Goal: Find specific page/section: Find specific page/section

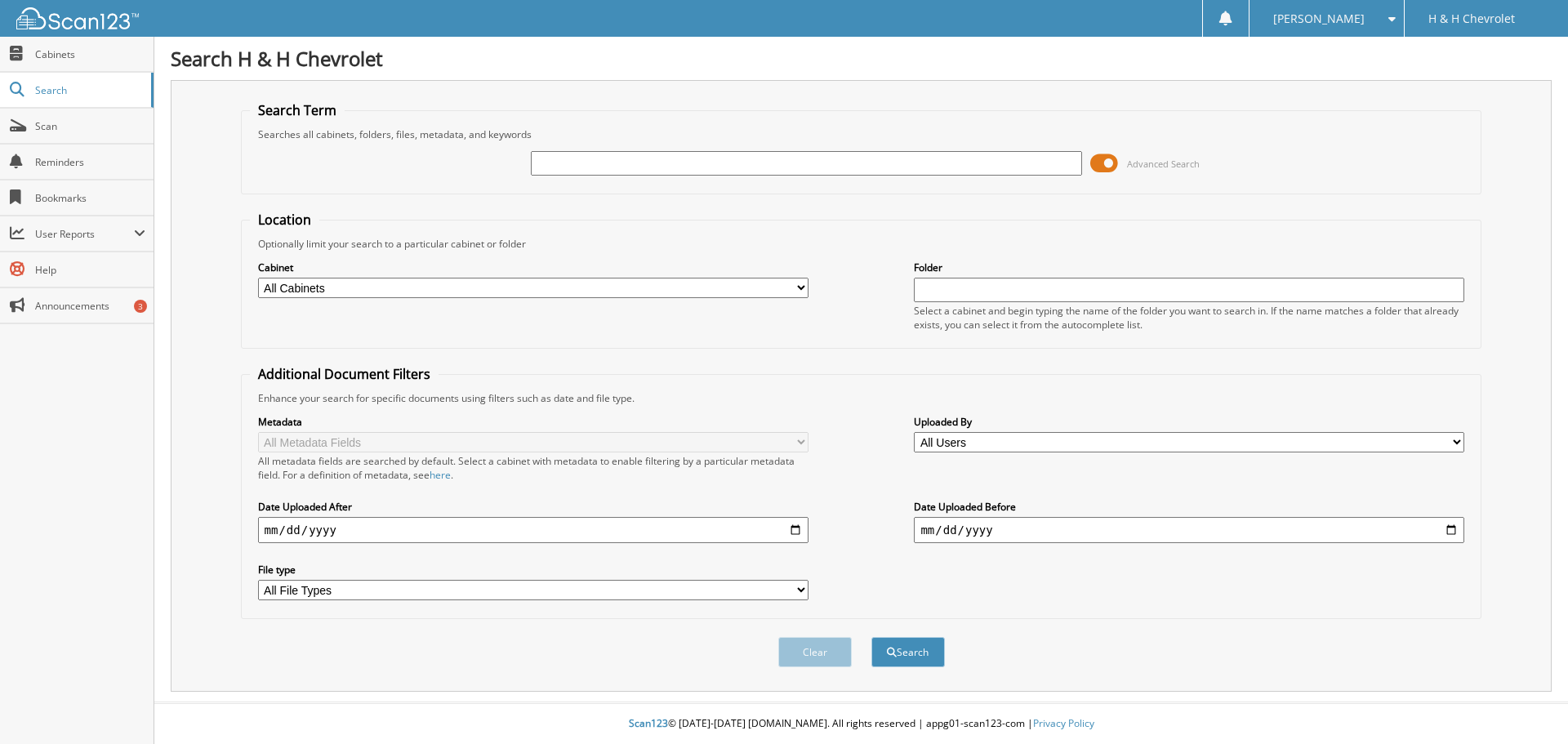
click at [552, 161] on input "text" at bounding box center [806, 163] width 551 height 24
type input "2527013"
click at [872, 637] on button "Search" at bounding box center [908, 652] width 74 height 31
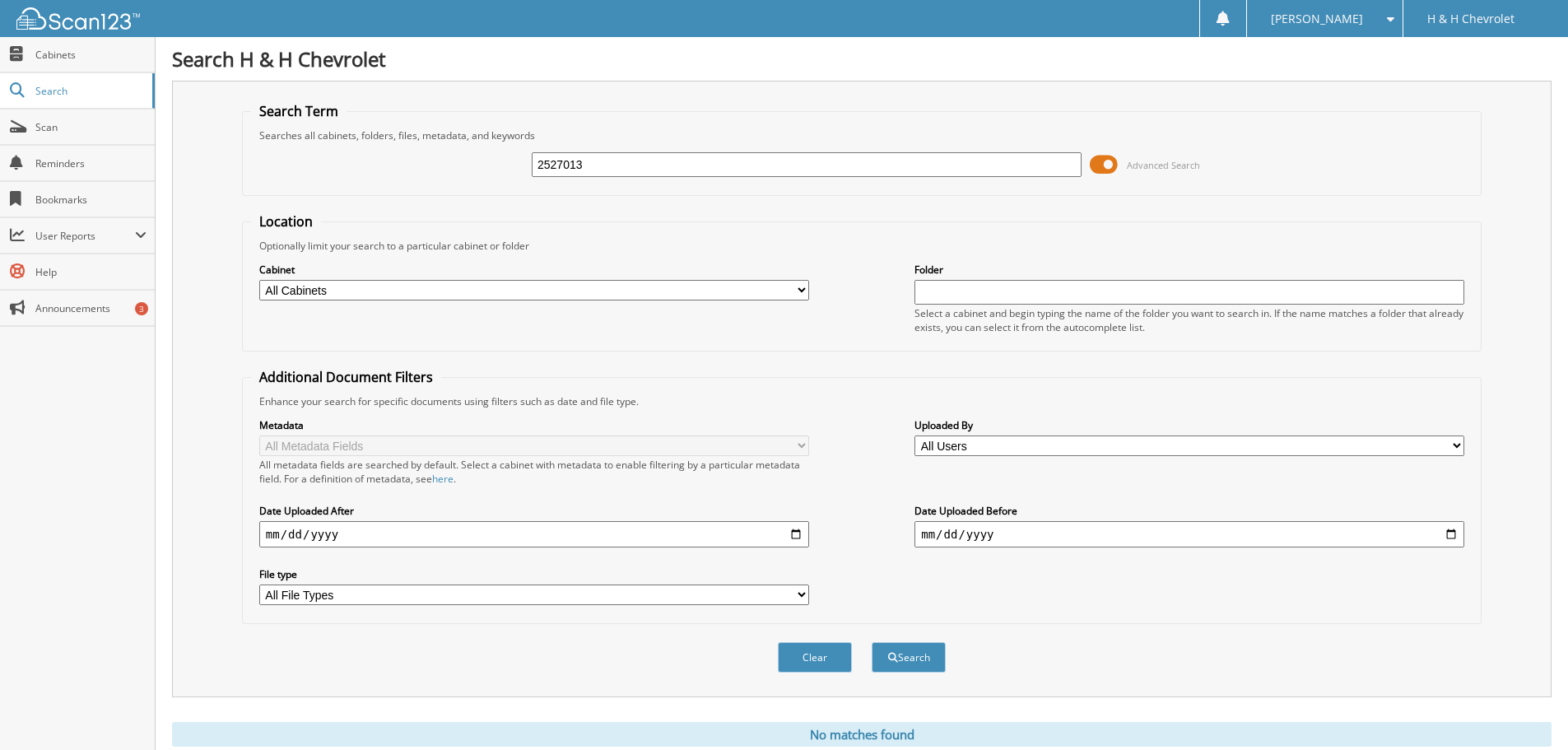
drag, startPoint x: 591, startPoint y: 167, endPoint x: 495, endPoint y: 164, distance: 96.0
click at [495, 164] on div "2527013 Advanced Search" at bounding box center [861, 164] width 1221 height 44
click at [944, 294] on input "text" at bounding box center [1189, 292] width 550 height 24
paste input "2527013"
type input "2527013"
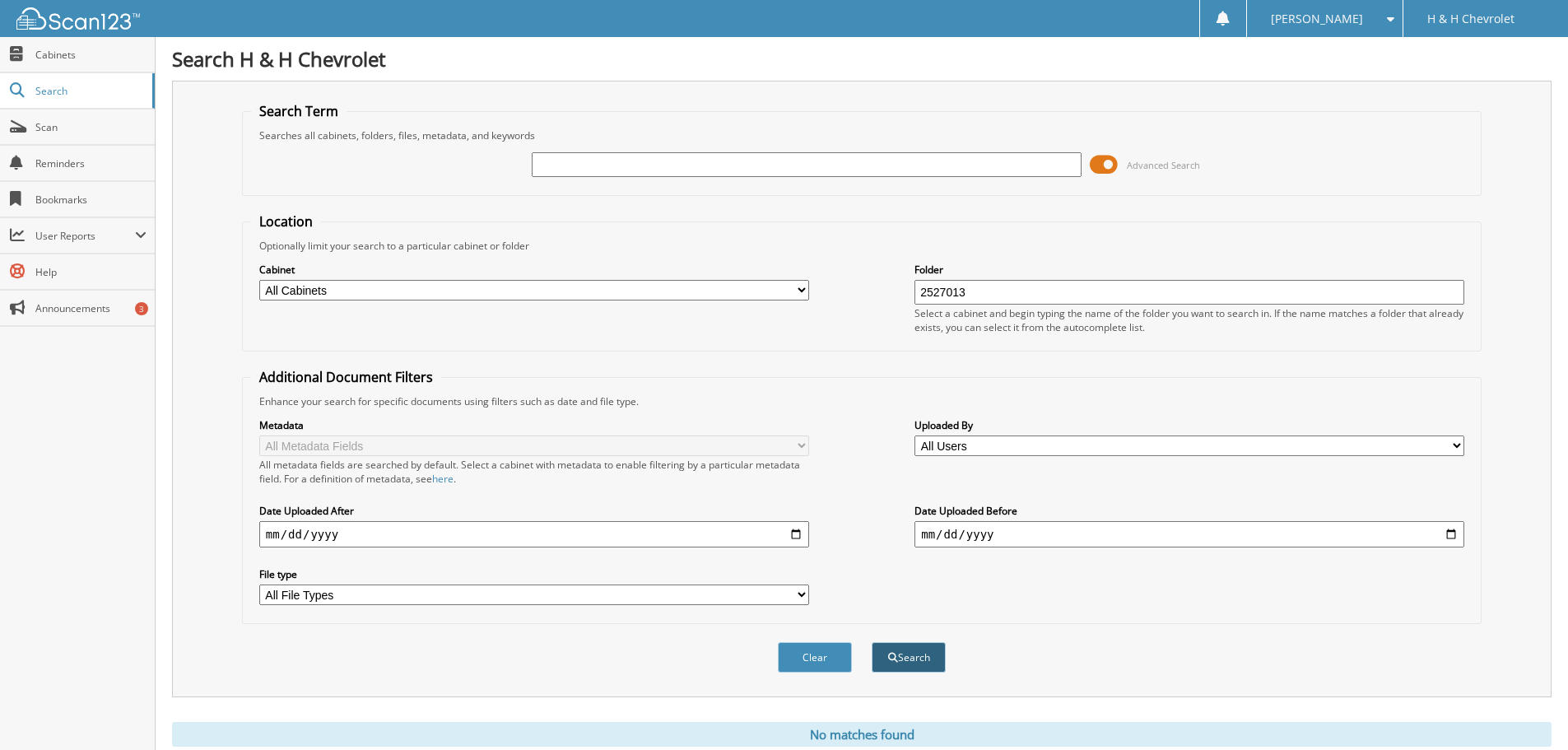
click at [908, 654] on button "Search" at bounding box center [909, 658] width 74 height 31
drag, startPoint x: 971, startPoint y: 288, endPoint x: 896, endPoint y: 285, distance: 75.1
click at [896, 285] on div "Cabinet All Cabinets ABANDONED UNITS ACCOUNTS RECEIVABLE BAD DEBT BG ACCOUNTS P…" at bounding box center [861, 297] width 1221 height 90
click at [68, 50] on span "Cabinets" at bounding box center [91, 54] width 111 height 14
